Goal: Information Seeking & Learning: Learn about a topic

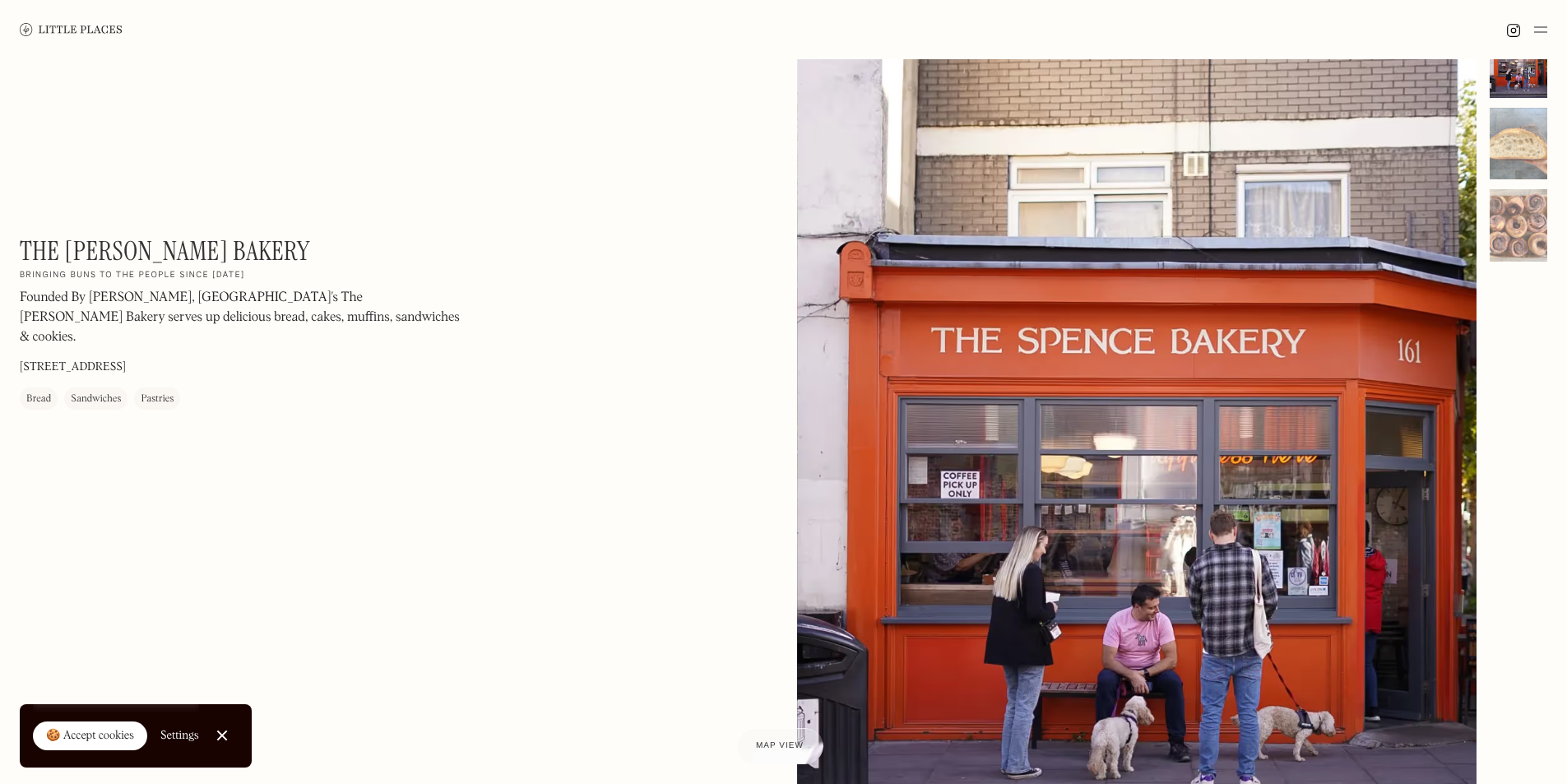
scroll to position [82, 0]
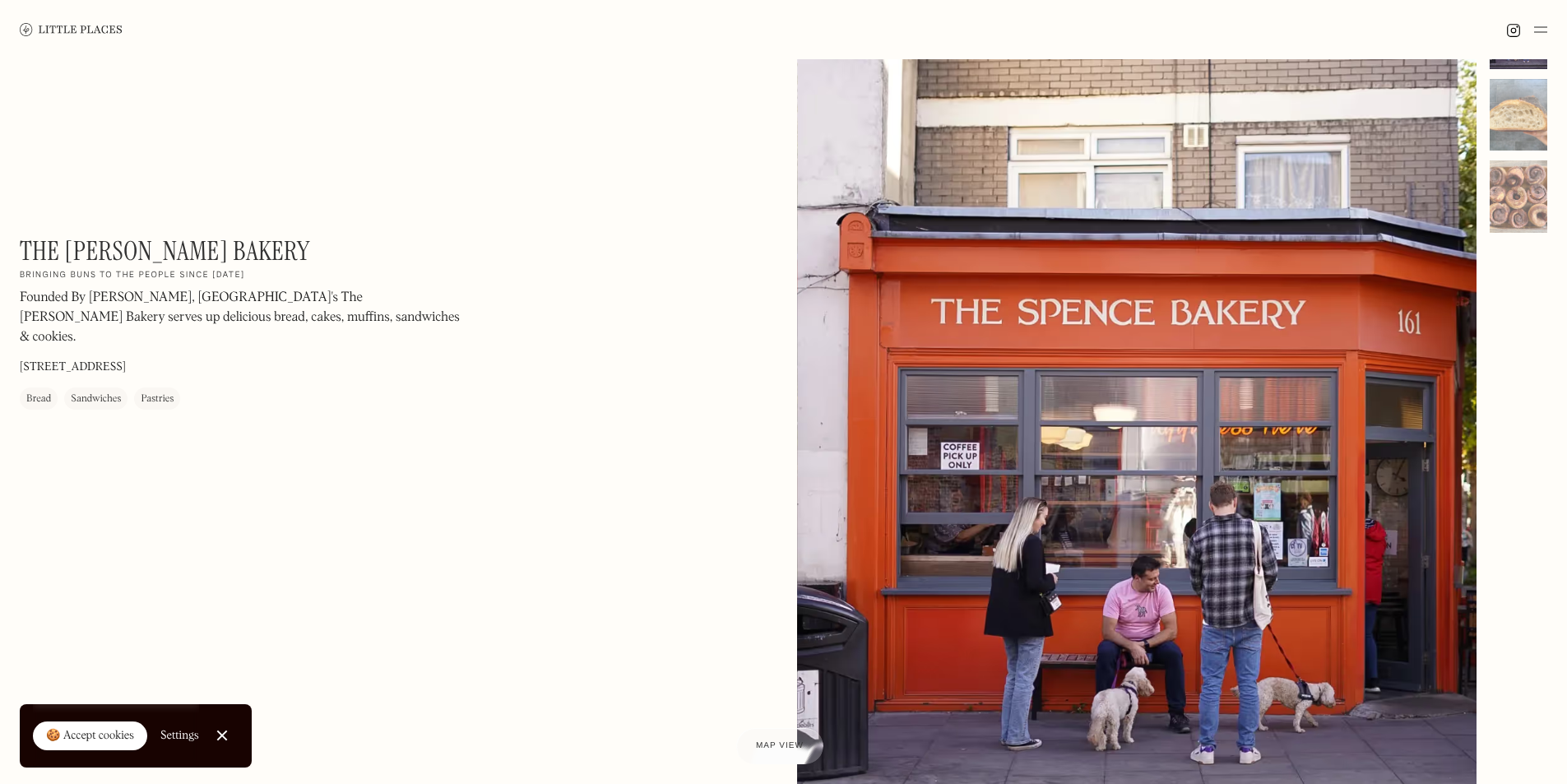
click at [1154, 473] on div at bounding box center [1137, 422] width 680 height 849
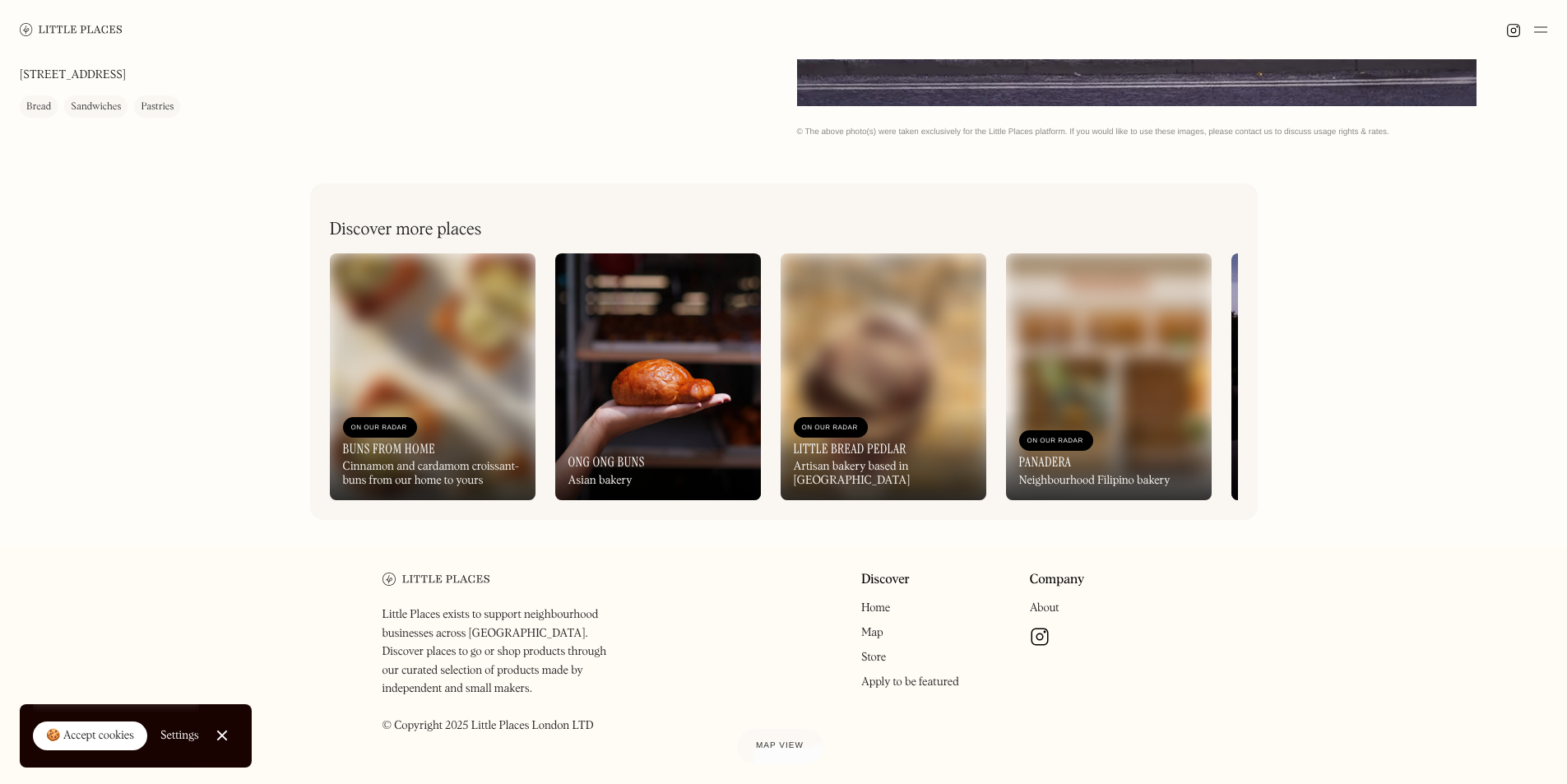
scroll to position [857, 0]
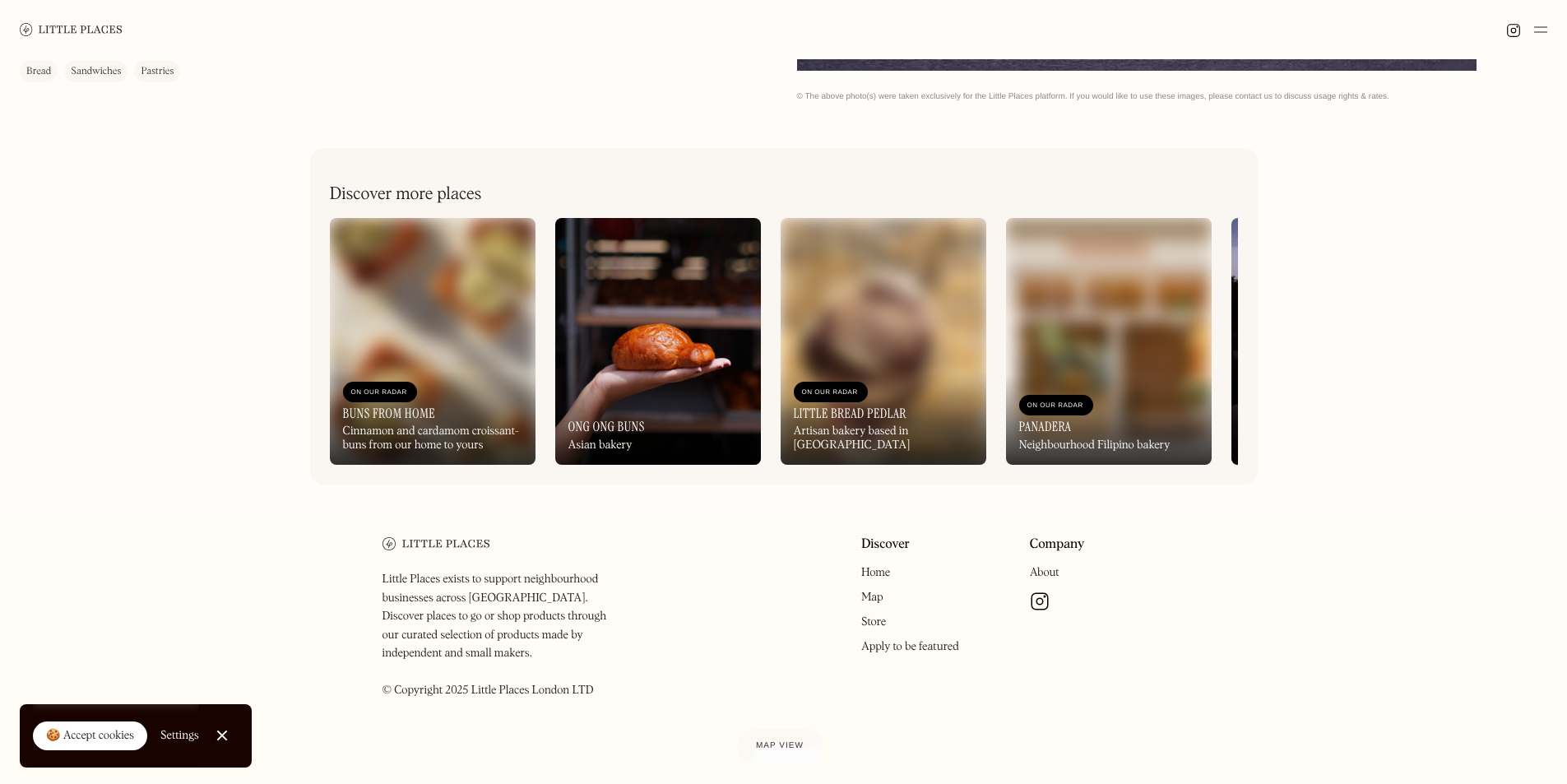
click at [1043, 578] on link "About" at bounding box center [1045, 572] width 30 height 12
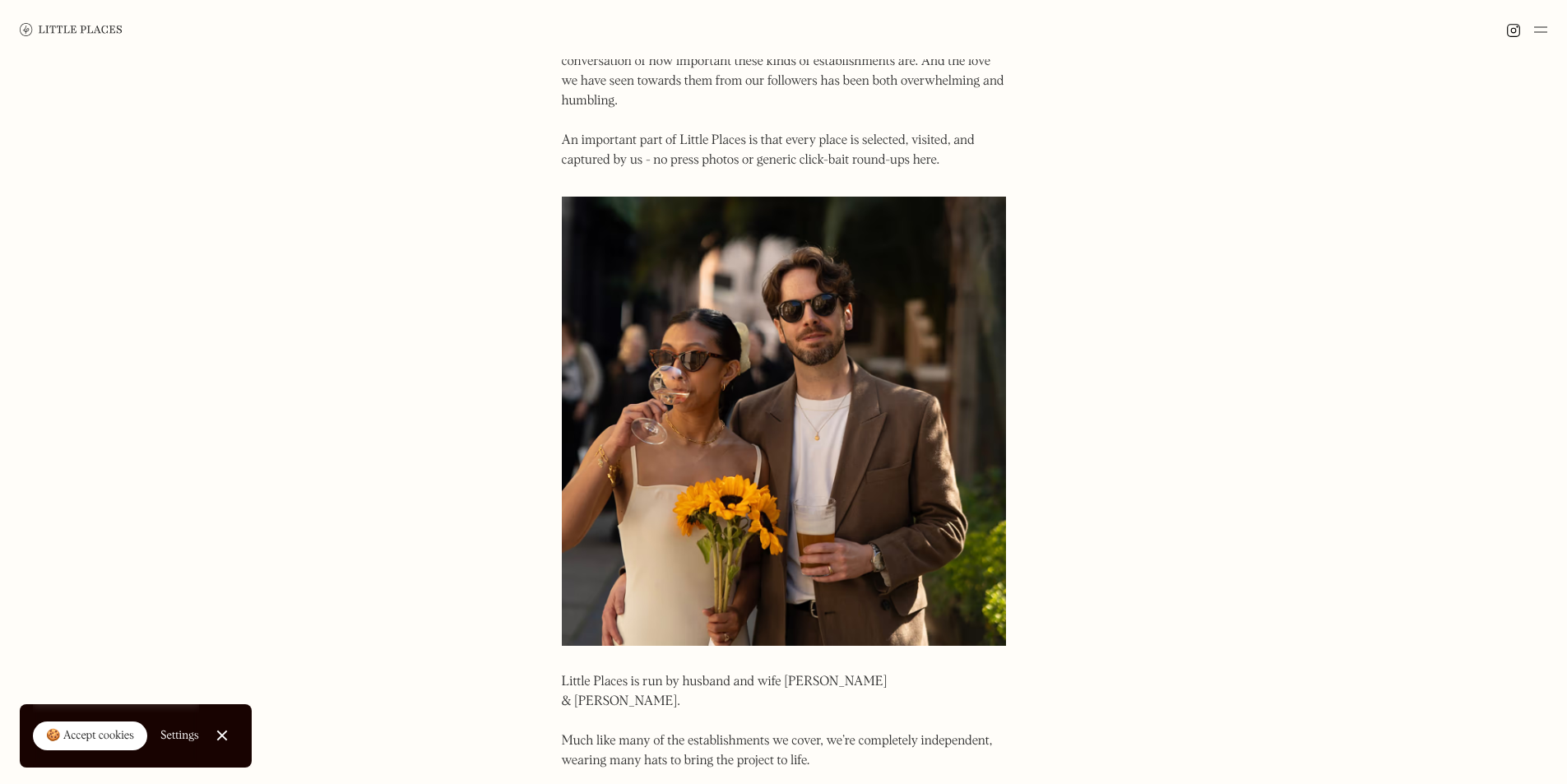
scroll to position [328, 0]
